Goal: Check status: Check status

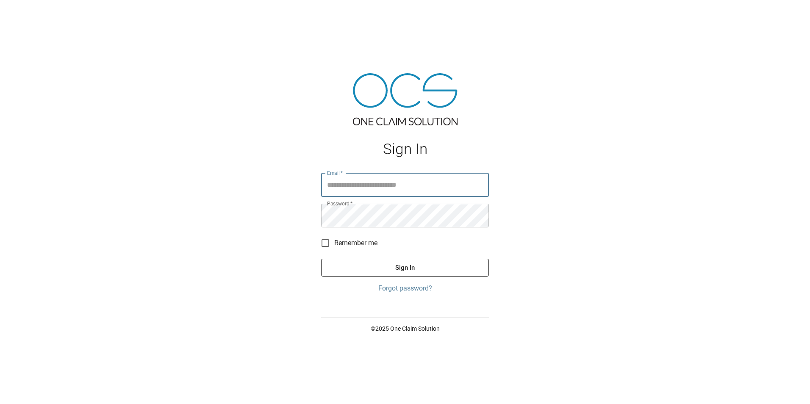
type input "**********"
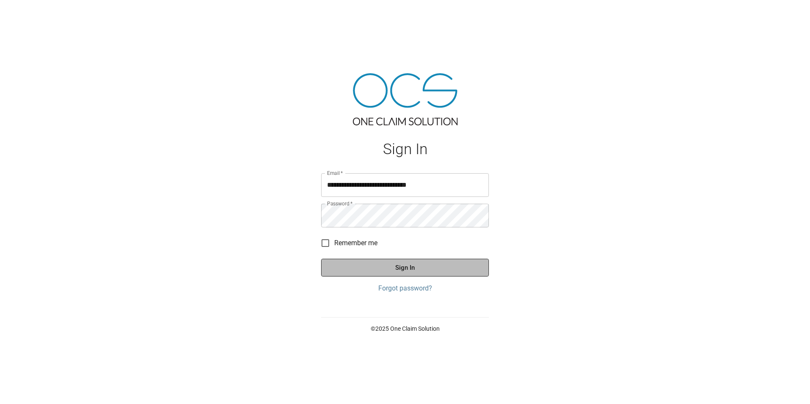
click at [402, 262] on button "Sign In" at bounding box center [405, 268] width 168 height 18
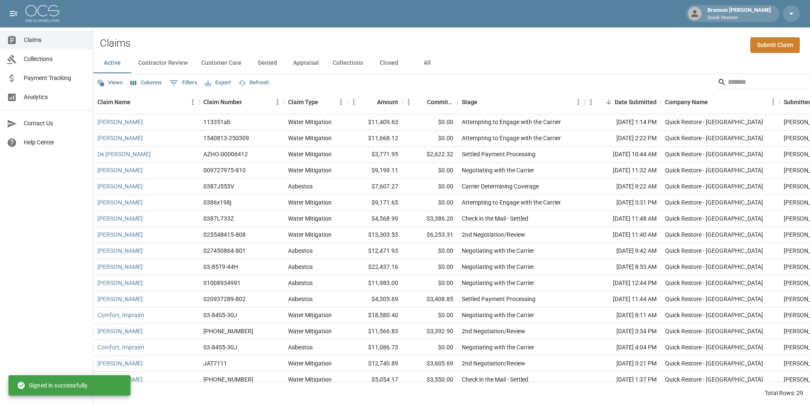
click at [436, 69] on button "All" at bounding box center [427, 63] width 38 height 20
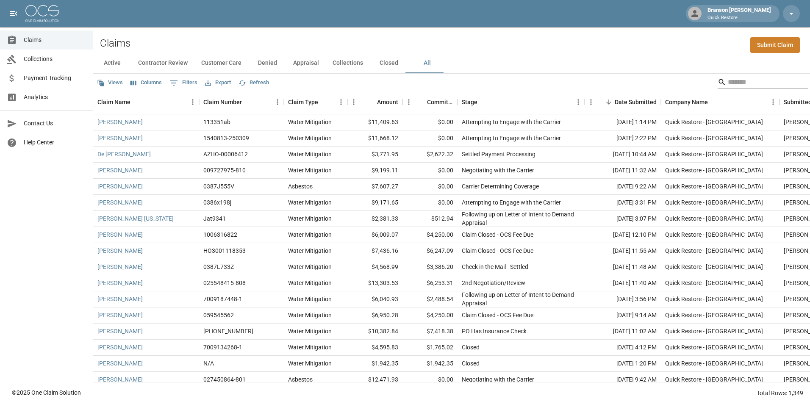
click at [733, 87] on input "Search" at bounding box center [762, 82] width 68 height 14
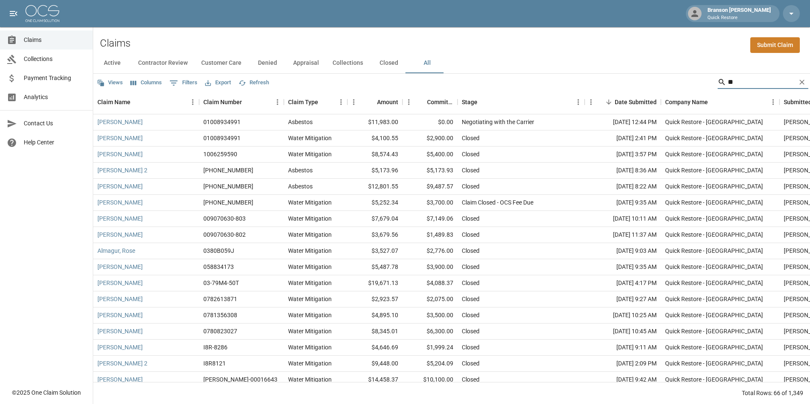
type input "**"
click at [442, 123] on div "$0.00" at bounding box center [429, 122] width 55 height 16
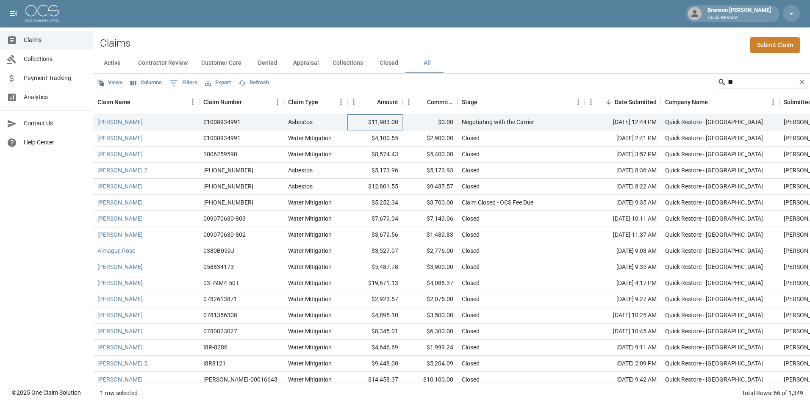
click at [373, 119] on div "$11,983.00" at bounding box center [374, 122] width 55 height 16
click at [516, 115] on div "Negotiating with the Carrier" at bounding box center [521, 122] width 127 height 16
click at [569, 121] on div "Negotiating with the Carrier" at bounding box center [521, 122] width 127 height 16
click at [121, 123] on link "[PERSON_NAME]" at bounding box center [119, 122] width 45 height 8
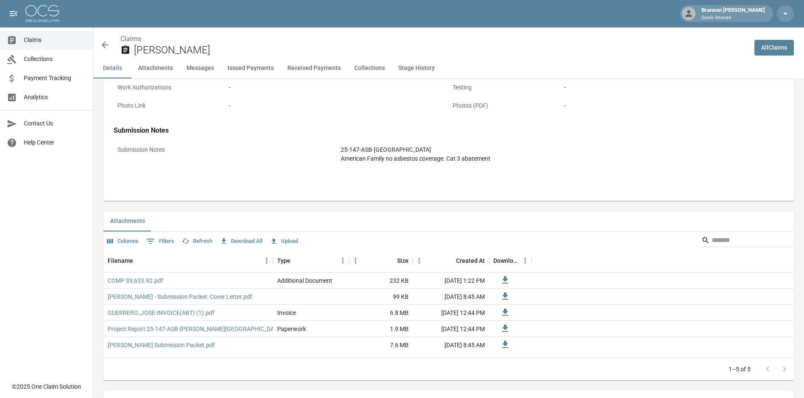
scroll to position [381, 0]
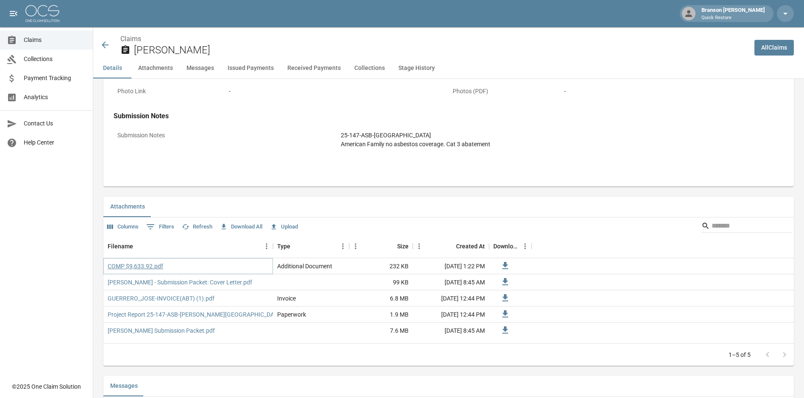
click at [150, 268] on link "COMP $9,633.92.pdf" at bounding box center [135, 266] width 55 height 8
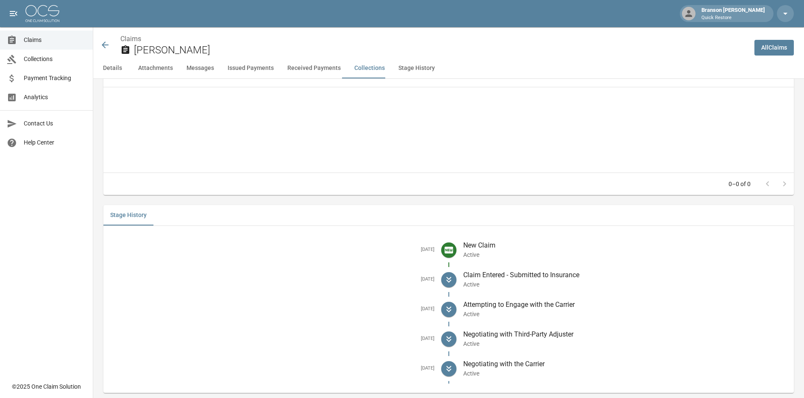
scroll to position [1344, 0]
